Goal: Information Seeking & Learning: Learn about a topic

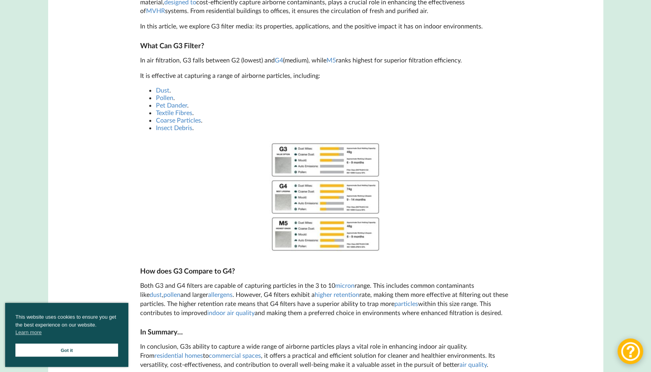
scroll to position [434, 0]
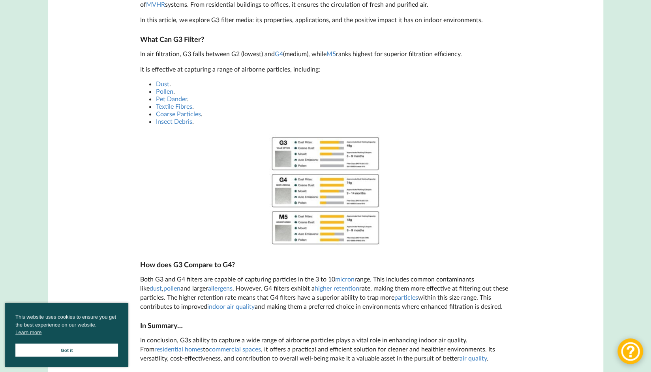
click at [348, 166] on img at bounding box center [325, 190] width 118 height 118
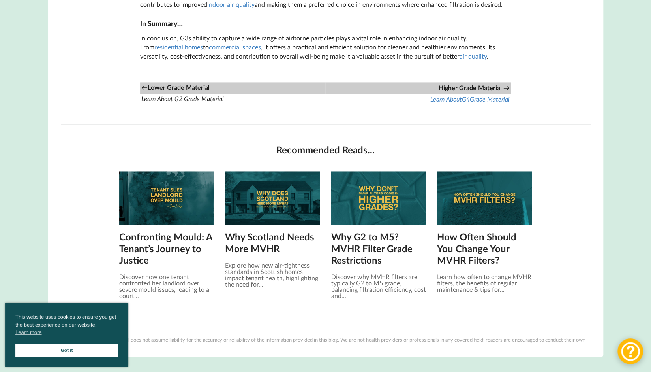
scroll to position [750, 0]
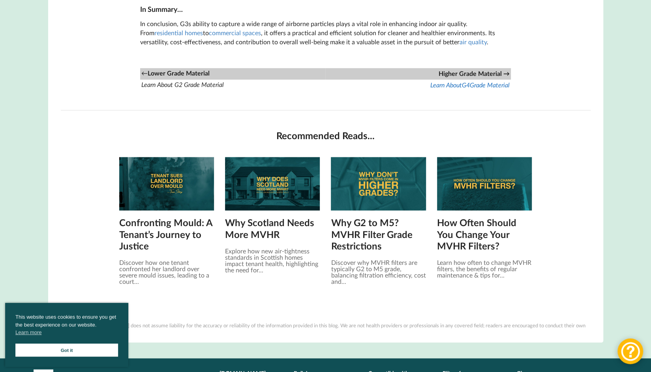
click at [486, 88] on icon "Grade Material" at bounding box center [490, 85] width 40 height 8
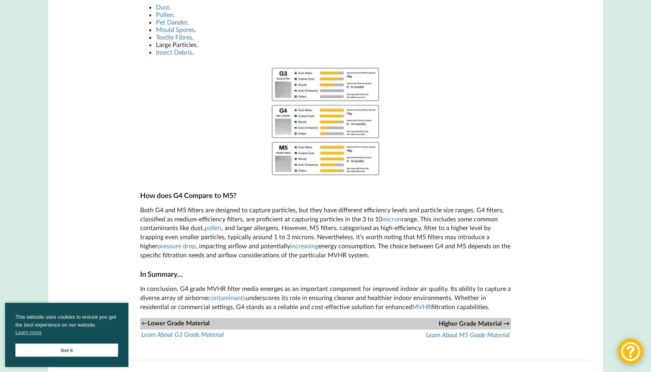
scroll to position [513, 0]
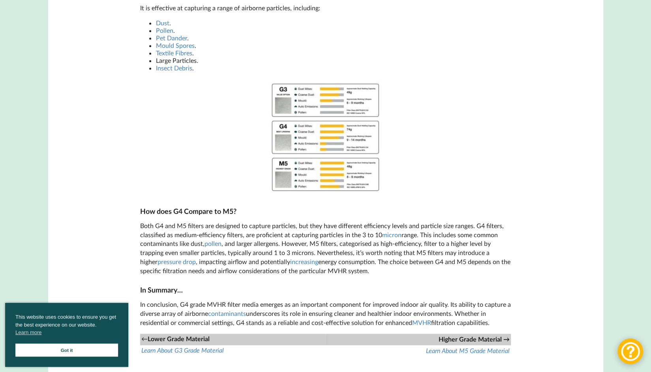
click at [344, 125] on img at bounding box center [325, 137] width 118 height 118
